Goal: Task Accomplishment & Management: Manage account settings

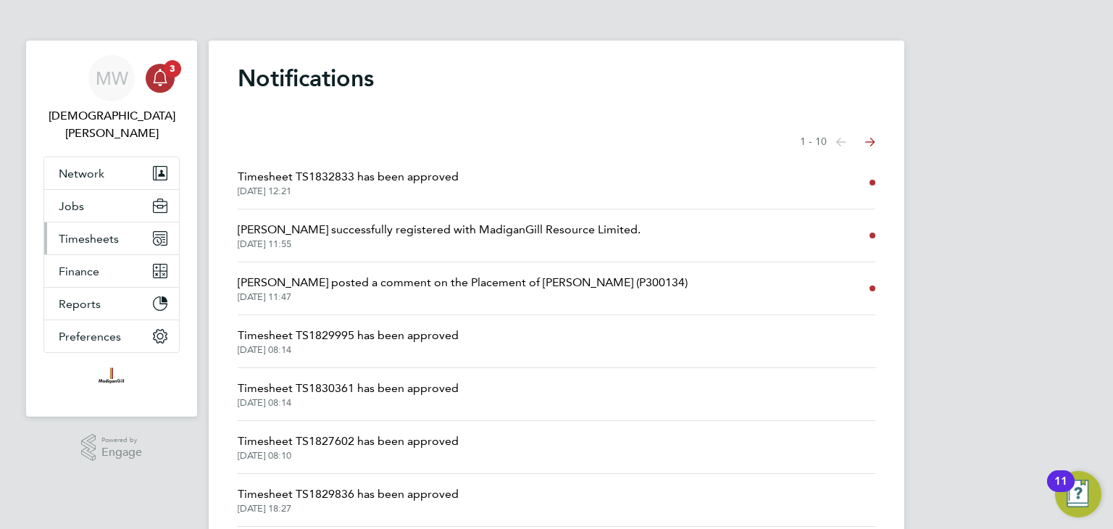
click at [91, 232] on span "Timesheets" at bounding box center [89, 239] width 60 height 14
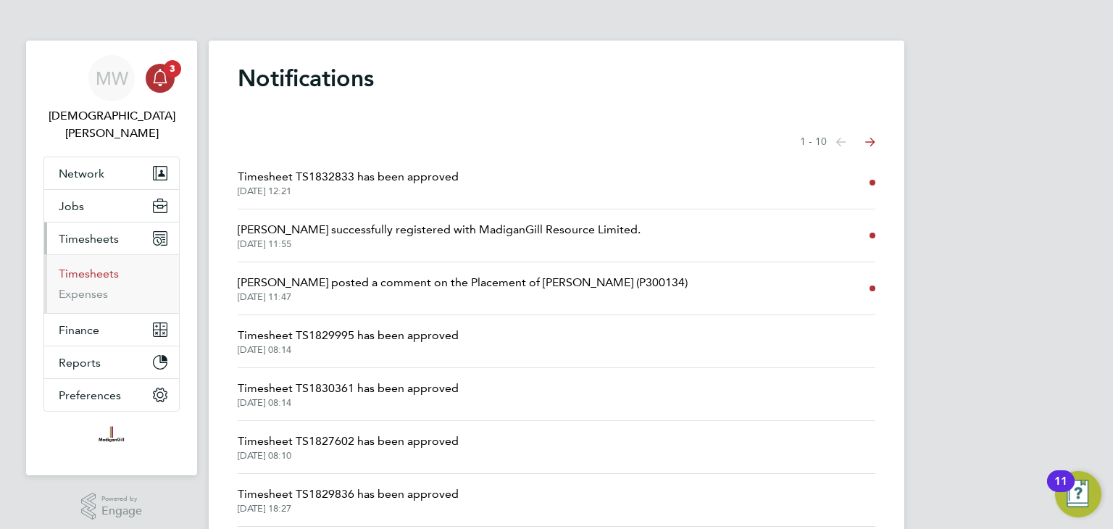
click at [101, 267] on link "Timesheets" at bounding box center [89, 274] width 60 height 14
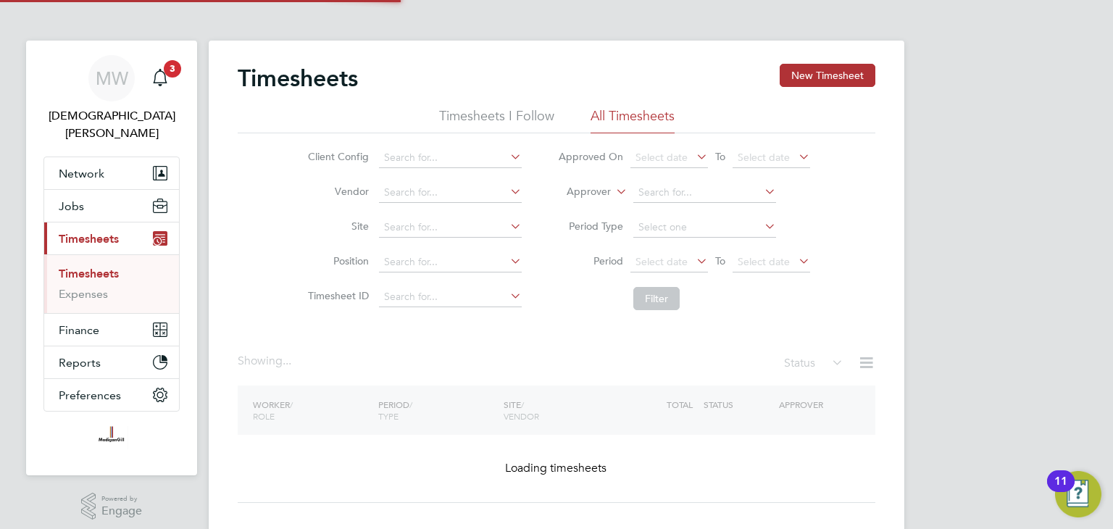
click at [101, 267] on link "Timesheets" at bounding box center [89, 274] width 60 height 14
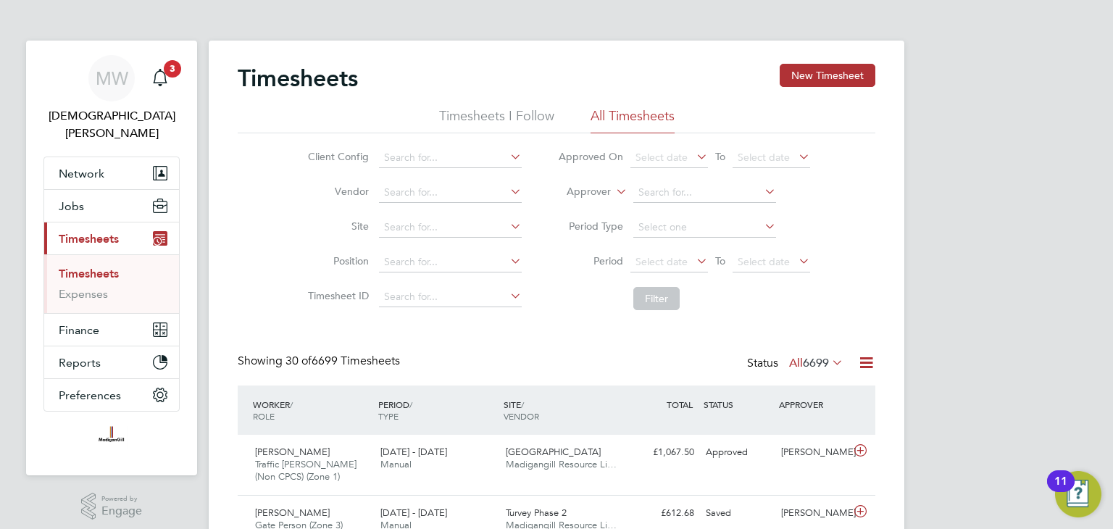
click at [863, 364] on icon at bounding box center [866, 363] width 18 height 18
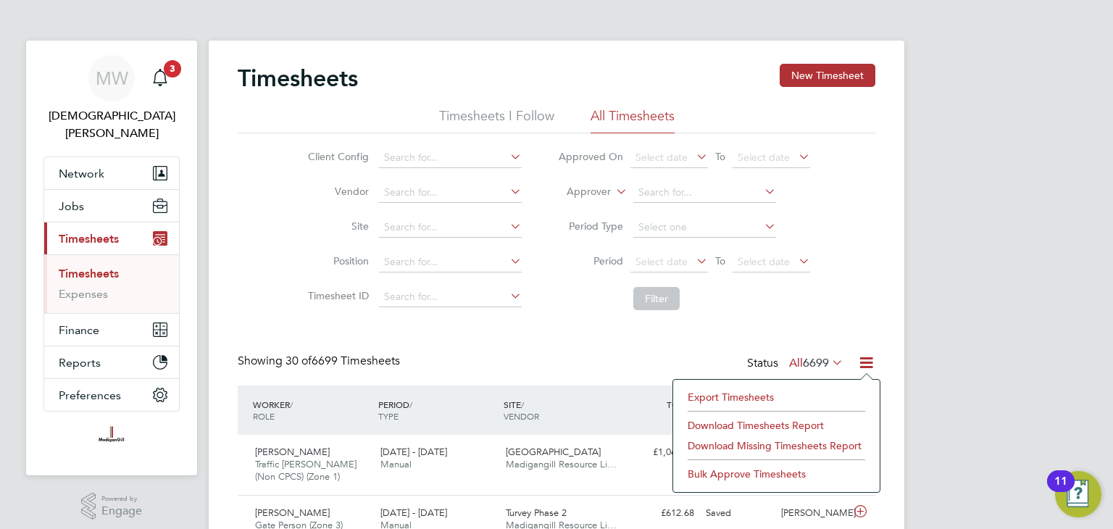
click at [693, 262] on icon at bounding box center [693, 261] width 0 height 20
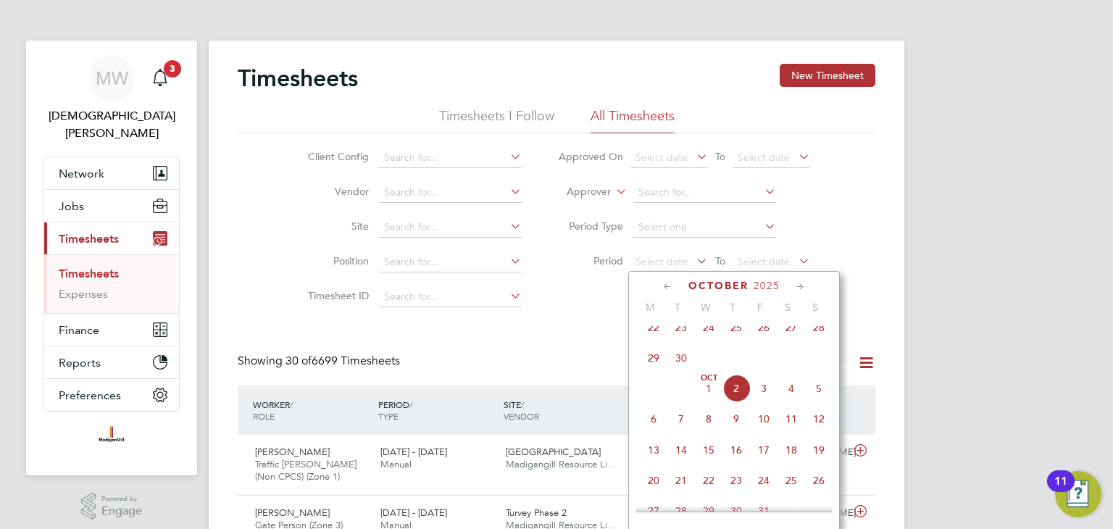
click at [652, 336] on span "22" at bounding box center [654, 328] width 28 height 28
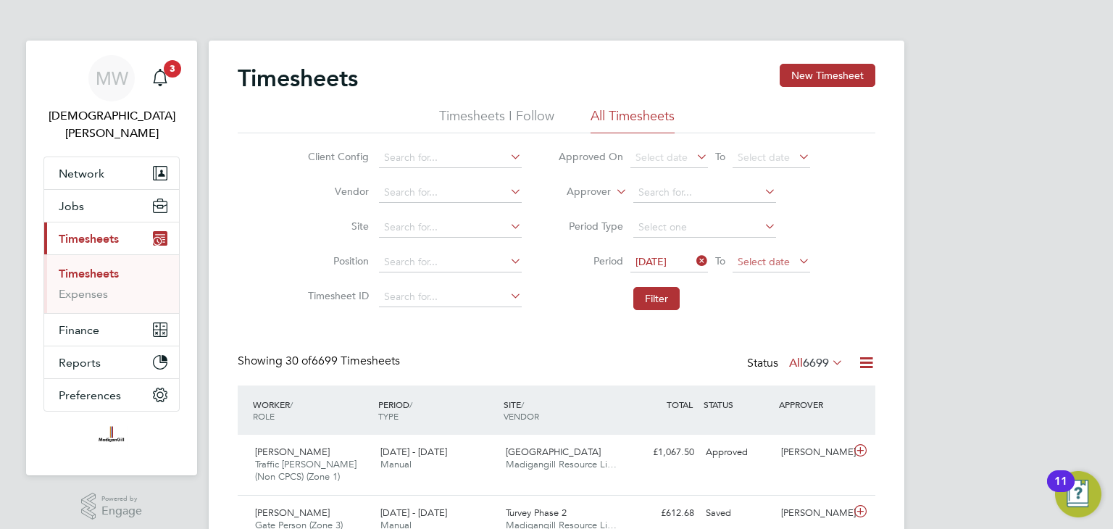
click at [756, 256] on span "Select date" at bounding box center [763, 261] width 52 height 13
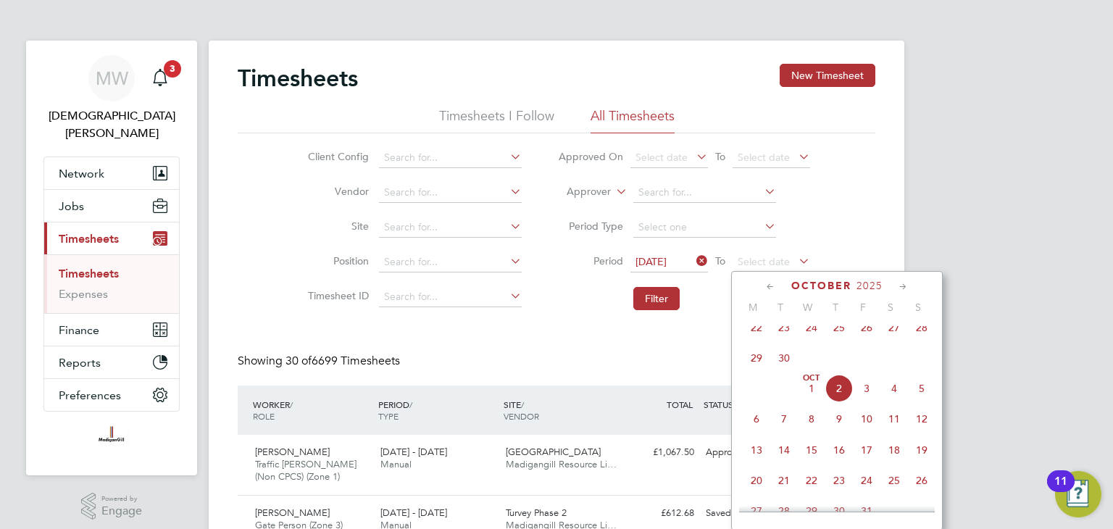
click at [919, 341] on span "28" at bounding box center [922, 328] width 28 height 28
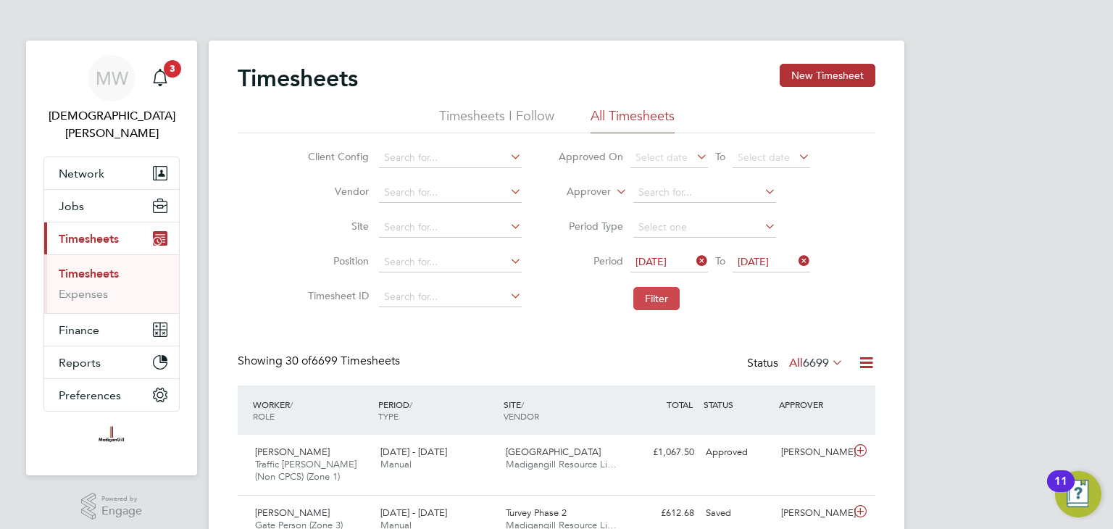
click at [668, 300] on button "Filter" at bounding box center [656, 298] width 46 height 23
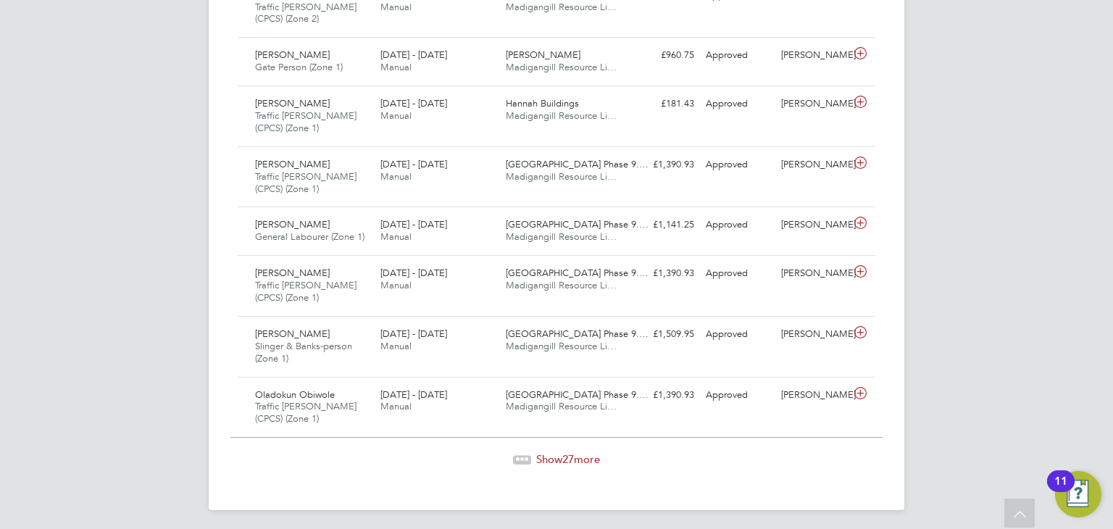
click at [561, 452] on span "Show 27 more" at bounding box center [568, 459] width 64 height 14
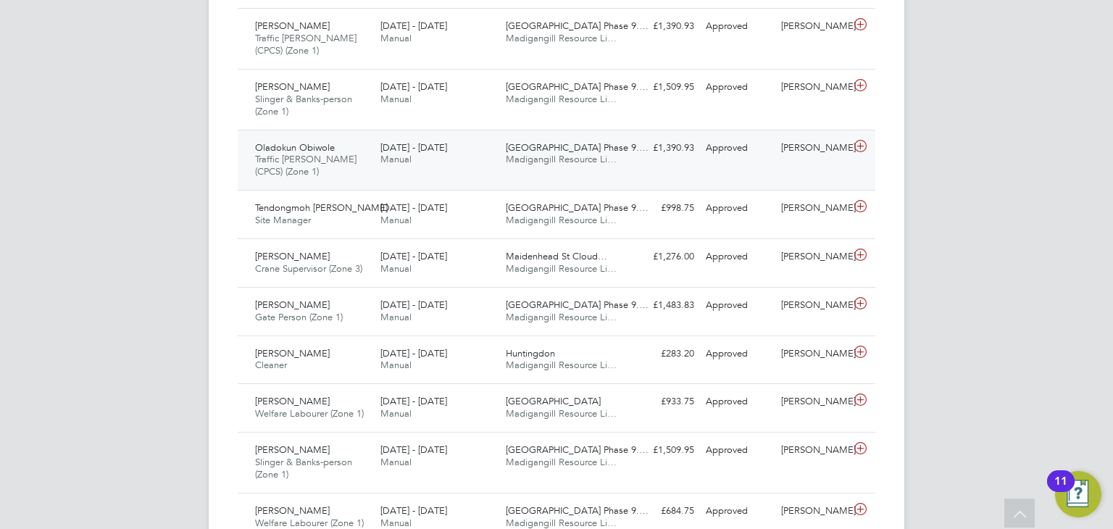
click at [640, 163] on div "Oladokun Obiwole Traffic Marshall (CPCS) (Zone 1) 22 - 28 Sep 2025 22 - 28 Sep …" at bounding box center [557, 160] width 638 height 61
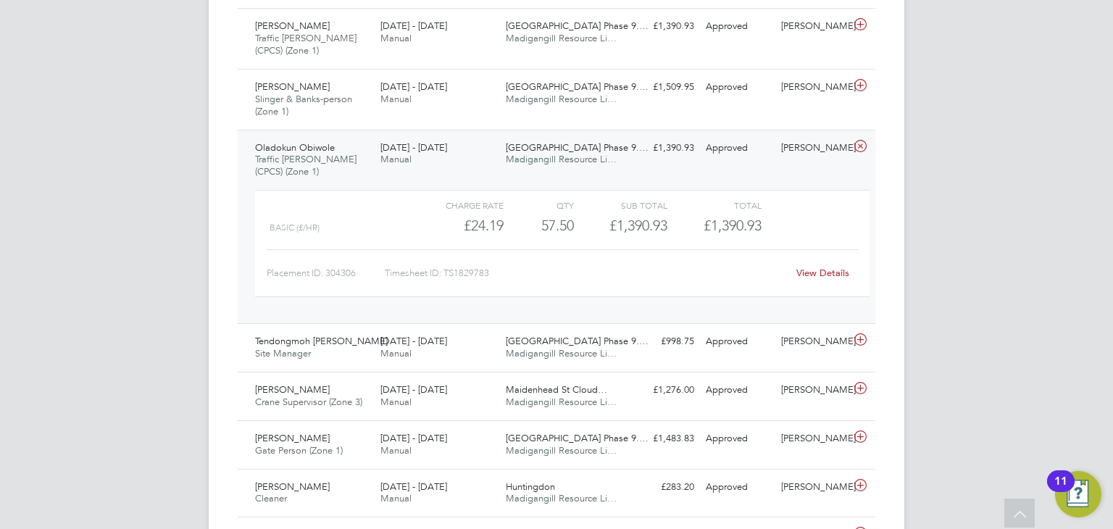
click at [835, 269] on link "View Details" at bounding box center [822, 273] width 53 height 12
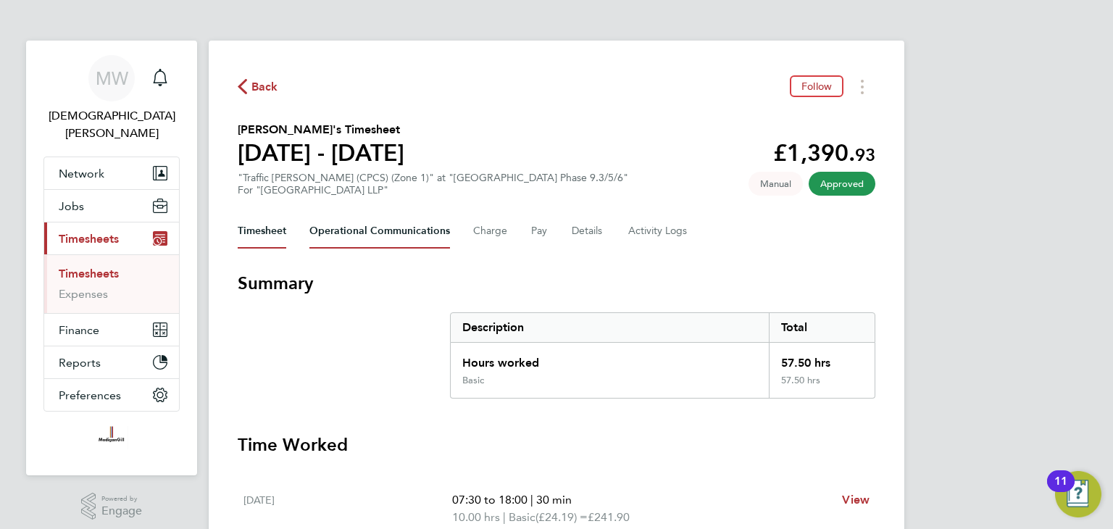
click at [388, 236] on Communications-tab "Operational Communications" at bounding box center [379, 231] width 141 height 35
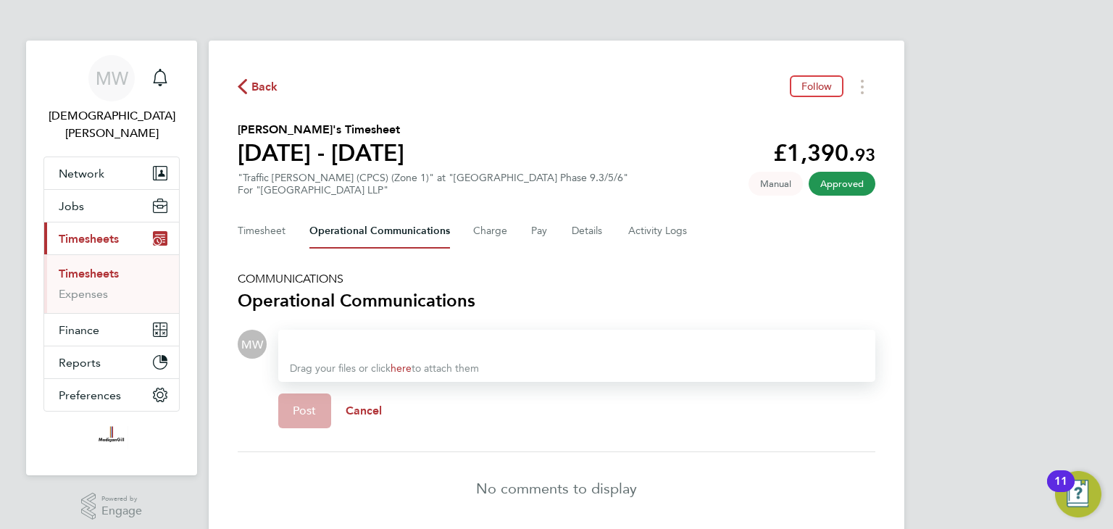
click at [605, 228] on div "Timesheet Operational Communications Charge Pay Details Activity Logs" at bounding box center [557, 231] width 638 height 35
click at [658, 219] on Logs-tab "Activity Logs" at bounding box center [658, 231] width 61 height 35
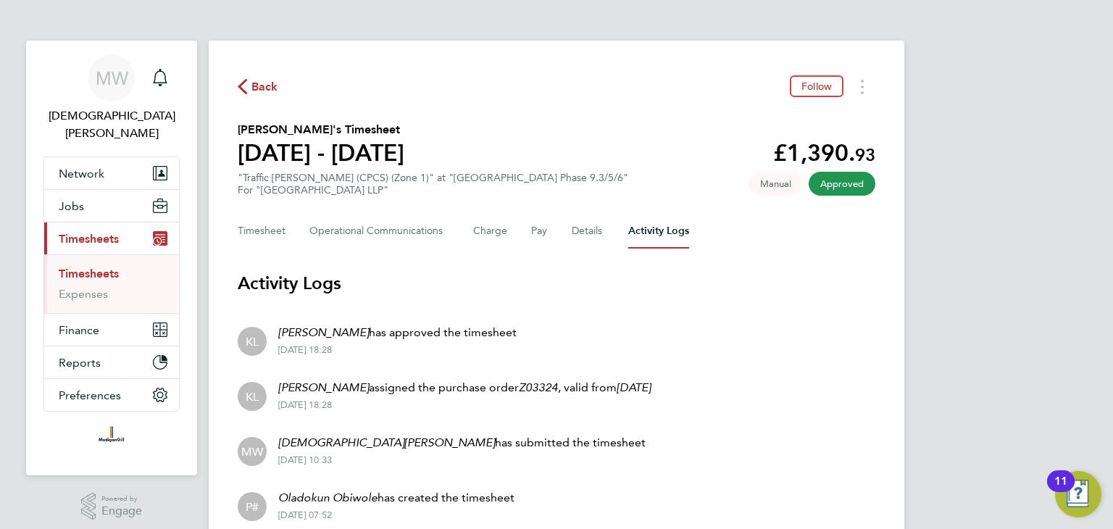
click at [267, 91] on span "Back" at bounding box center [264, 86] width 27 height 17
